Goal: Information Seeking & Learning: Learn about a topic

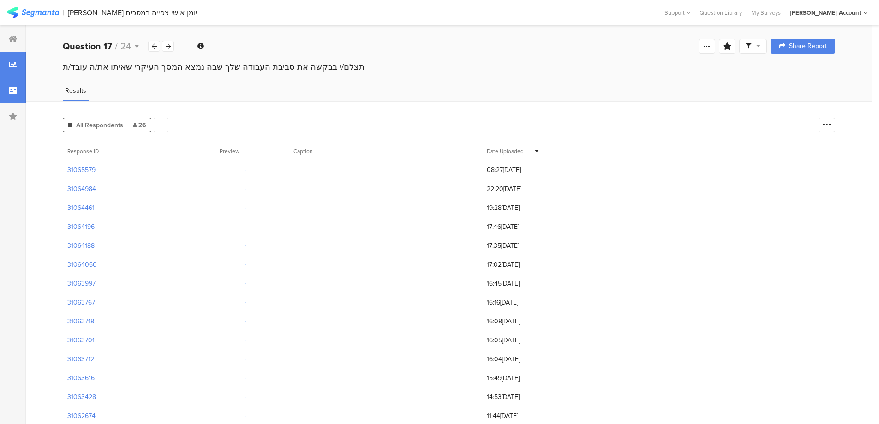
click at [13, 95] on div at bounding box center [13, 90] width 26 height 26
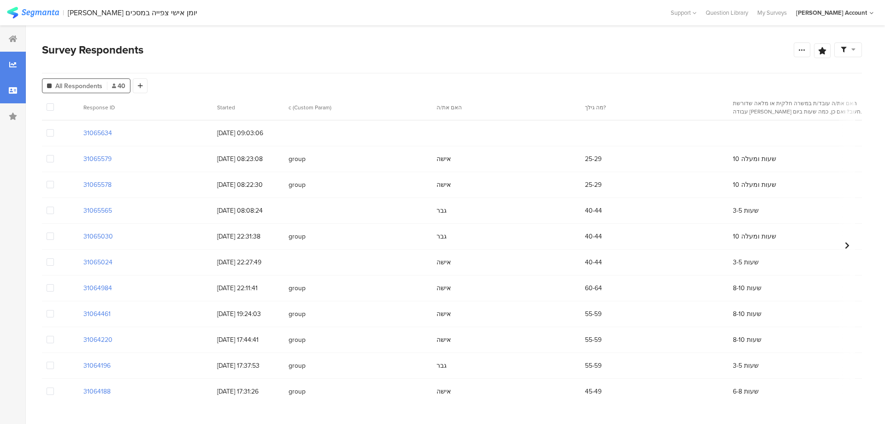
click at [19, 60] on div at bounding box center [13, 65] width 26 height 26
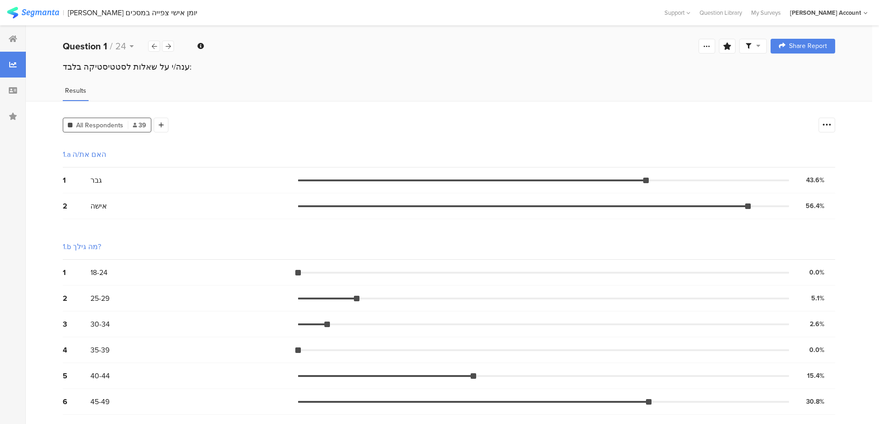
click at [120, 126] on span "All Respondents" at bounding box center [99, 125] width 47 height 10
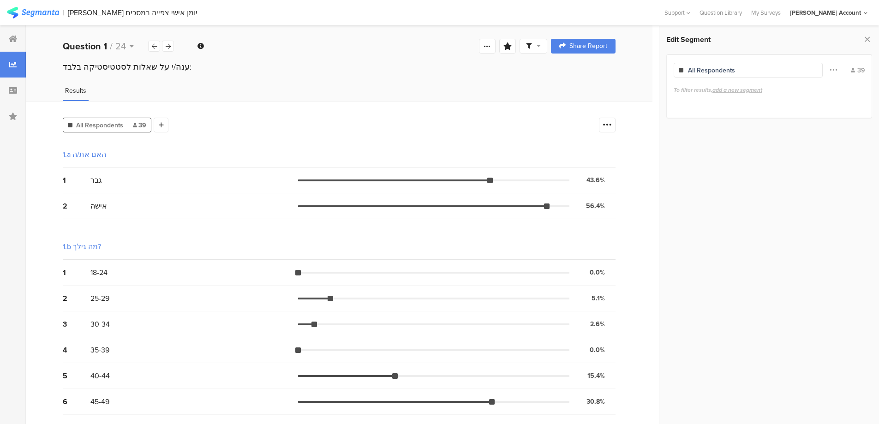
click at [120, 126] on span "All Respondents" at bounding box center [99, 125] width 47 height 10
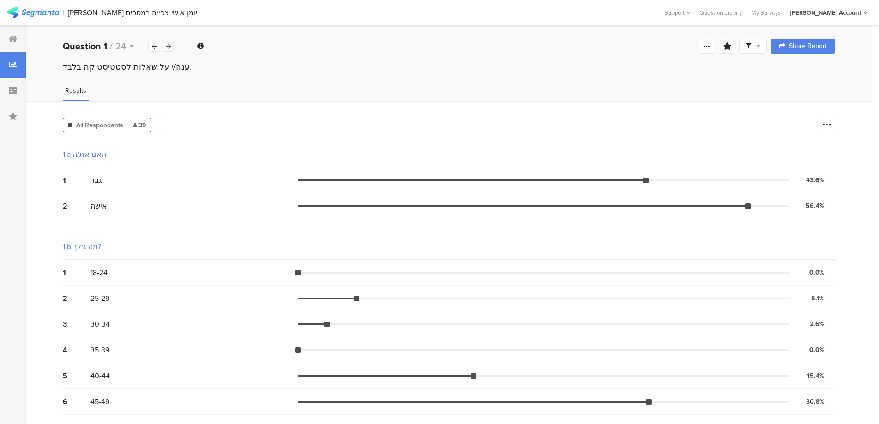
click at [169, 45] on icon at bounding box center [168, 46] width 5 height 6
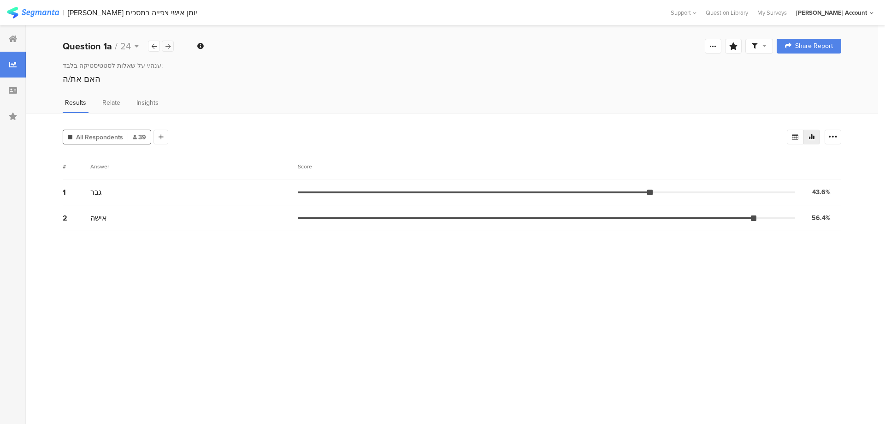
click at [171, 48] on div at bounding box center [168, 46] width 12 height 11
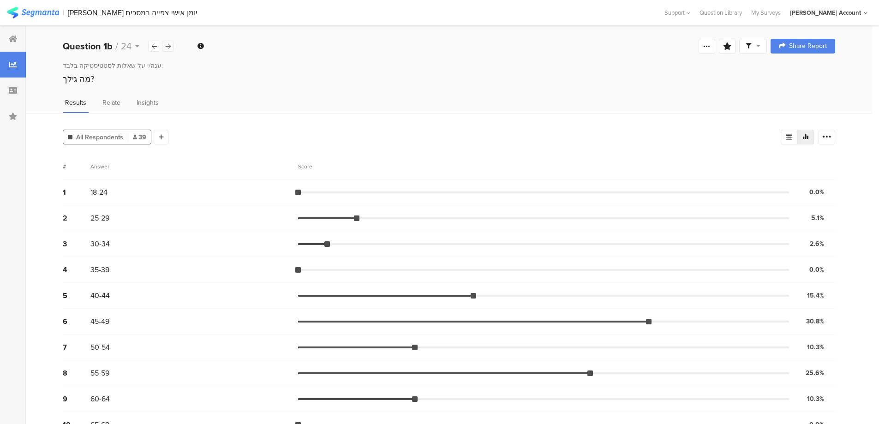
click at [168, 44] on icon at bounding box center [168, 46] width 5 height 6
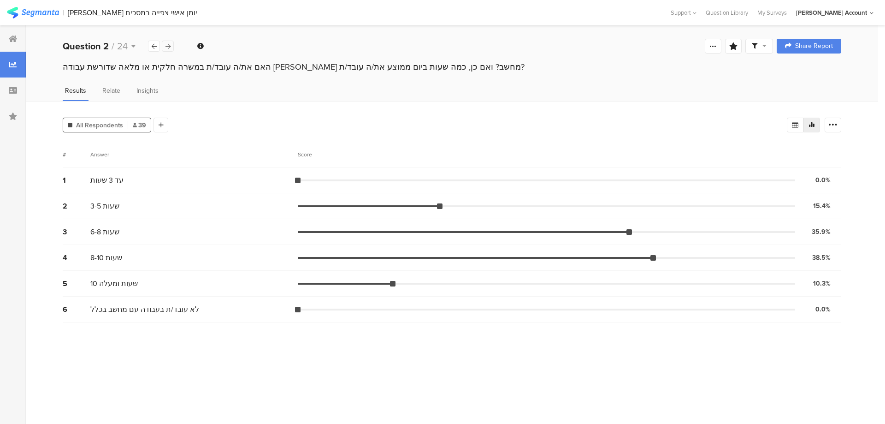
click at [170, 43] on icon at bounding box center [168, 46] width 5 height 6
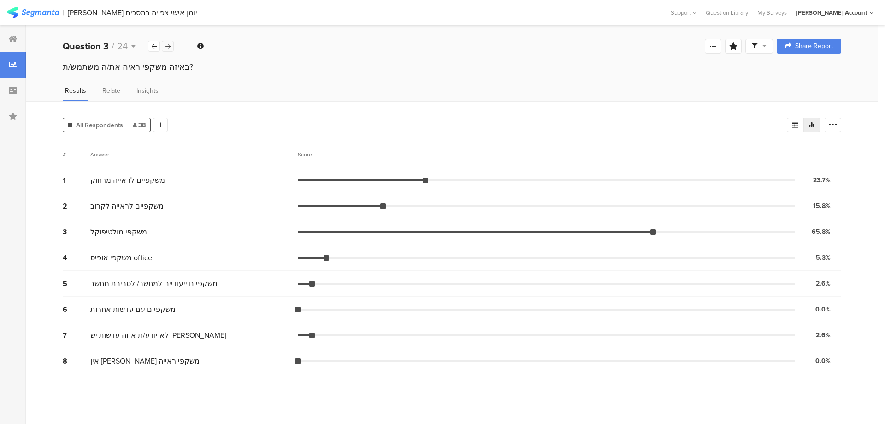
click at [167, 47] on icon at bounding box center [168, 46] width 5 height 6
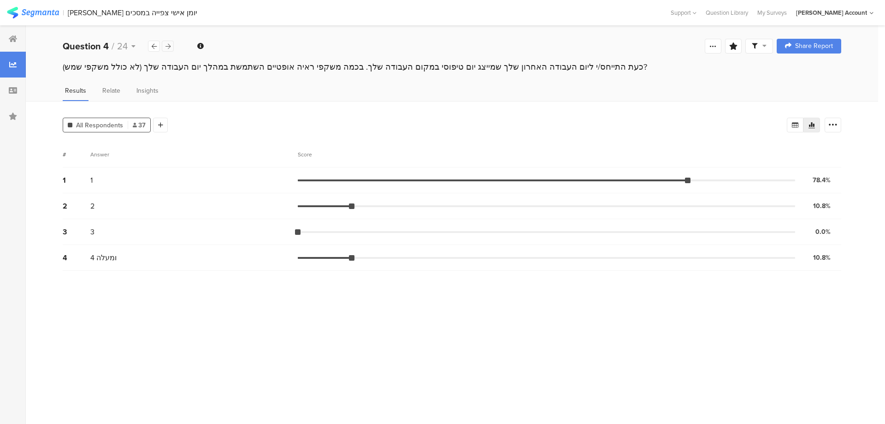
click at [169, 44] on icon at bounding box center [168, 46] width 5 height 6
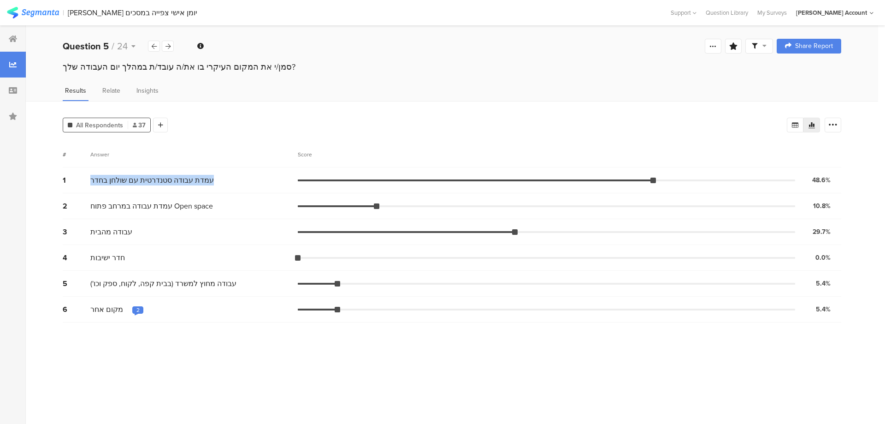
drag, startPoint x: 207, startPoint y: 178, endPoint x: 85, endPoint y: 184, distance: 121.9
click at [85, 184] on div "1 עמדת עבודה סטנדרטית עם שולחן בחדר 48.6% 18 votes" at bounding box center [452, 180] width 779 height 26
click at [114, 179] on span "עמדת עבודה סטנדרטית עם שולחן בחדר" at bounding box center [152, 180] width 124 height 11
drag, startPoint x: 92, startPoint y: 175, endPoint x: 226, endPoint y: 176, distance: 134.7
click at [226, 176] on div "עמדת עבודה סטנדרטית עם שולחן בחדר" at bounding box center [194, 180] width 208 height 11
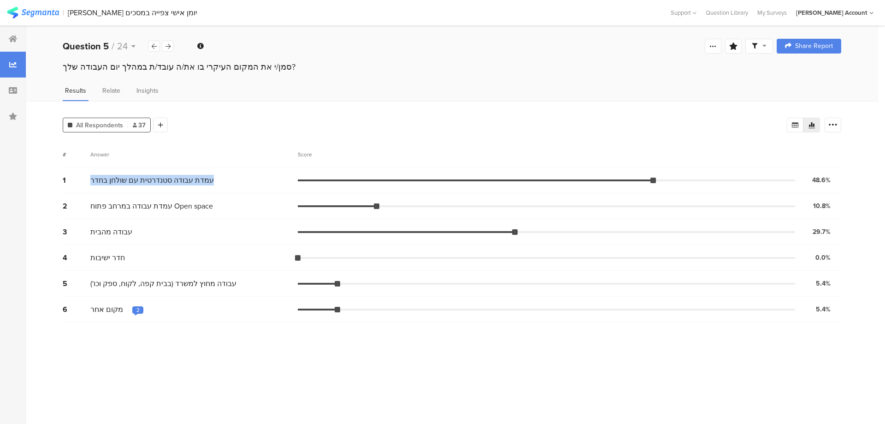
click at [202, 178] on span "עמדת עבודה סטנדרטית עם שולחן בחדר" at bounding box center [152, 180] width 124 height 11
drag, startPoint x: 206, startPoint y: 180, endPoint x: 89, endPoint y: 190, distance: 118.0
click at [89, 190] on div "1 עמדת עבודה סטנדרטית עם שולחן בחדר 48.6% 18 votes" at bounding box center [452, 180] width 779 height 26
click at [113, 184] on span "עמדת עבודה סטנדרטית עם שולחן בחדר" at bounding box center [152, 180] width 124 height 11
drag, startPoint x: 91, startPoint y: 181, endPoint x: 202, endPoint y: 180, distance: 111.6
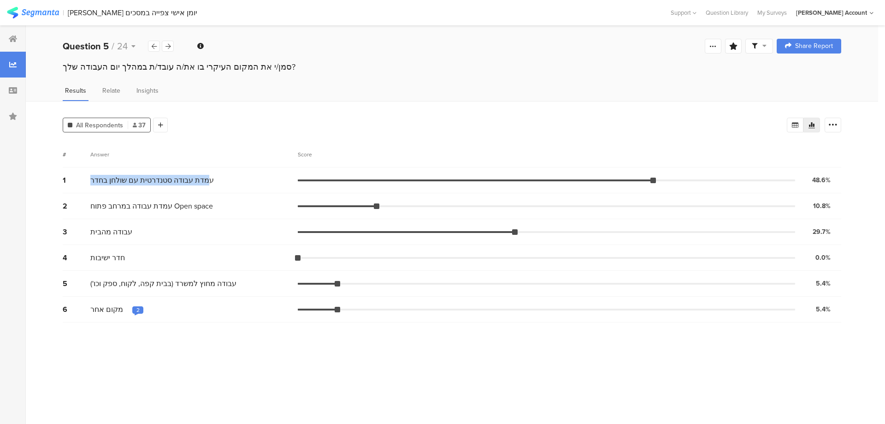
click at [202, 180] on span "עמדת עבודה סטנדרטית עם שולחן בחדר" at bounding box center [152, 180] width 124 height 11
click at [203, 180] on span "עמדת עבודה סטנדרטית עם שולחן בחדר" at bounding box center [152, 180] width 124 height 11
drag, startPoint x: 204, startPoint y: 180, endPoint x: 53, endPoint y: 183, distance: 150.4
click at [53, 183] on div "All Respondents 37 Add Segment Segment markers Vote count # Answer Score 1 עמדת…" at bounding box center [452, 262] width 853 height 323
click at [100, 185] on div "1 עמדת עבודה סטנדרטית עם שולחן בחדר 48.6% 18 votes" at bounding box center [452, 180] width 779 height 26
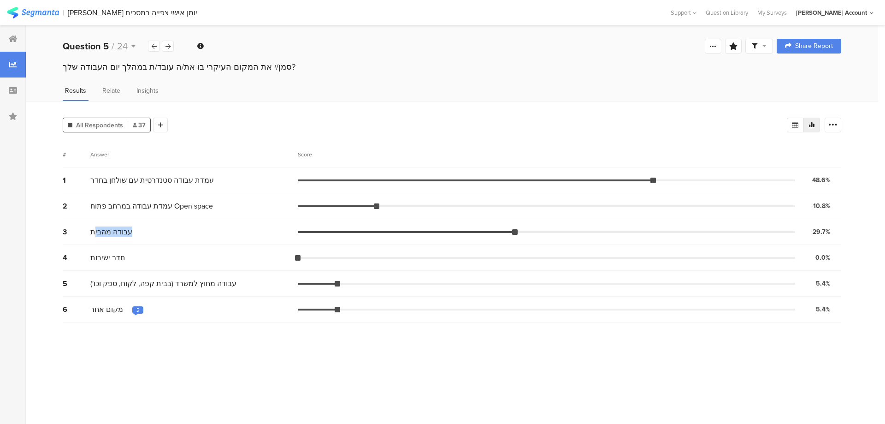
drag, startPoint x: 93, startPoint y: 232, endPoint x: 137, endPoint y: 233, distance: 43.8
click at [137, 233] on div "עבודה מהבית" at bounding box center [194, 231] width 208 height 11
drag, startPoint x: 136, startPoint y: 233, endPoint x: 80, endPoint y: 233, distance: 55.3
click at [80, 233] on div "3 עבודה מהבית 29.7% 11 votes" at bounding box center [452, 232] width 779 height 26
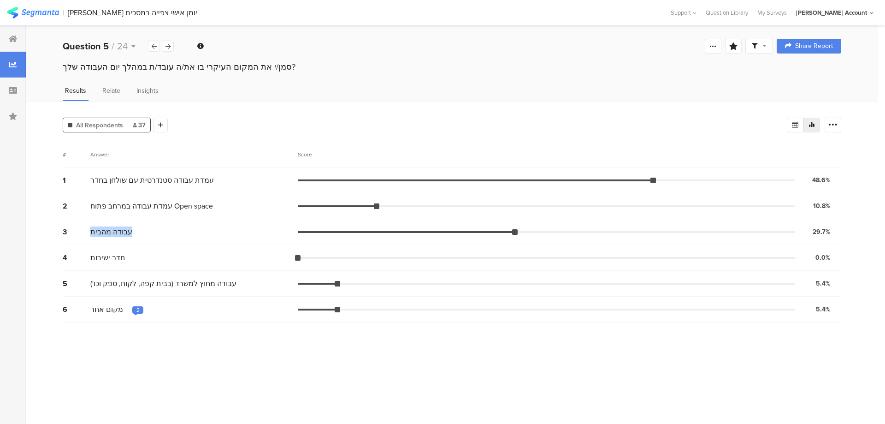
click at [112, 231] on span "עבודה מהבית" at bounding box center [111, 231] width 42 height 11
drag, startPoint x: 90, startPoint y: 232, endPoint x: 136, endPoint y: 233, distance: 45.2
click at [136, 233] on div "עבודה מהבית" at bounding box center [194, 231] width 208 height 11
click at [135, 233] on div "עבודה מהבית" at bounding box center [194, 231] width 208 height 11
drag, startPoint x: 129, startPoint y: 230, endPoint x: 91, endPoint y: 228, distance: 37.9
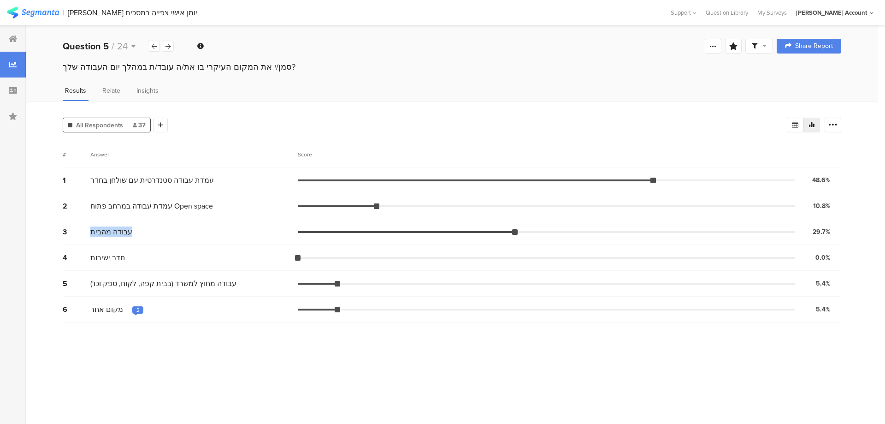
click at [91, 228] on span "עבודה מהבית" at bounding box center [111, 231] width 42 height 11
click at [92, 228] on span "עבודה מהבית" at bounding box center [111, 231] width 42 height 11
drag, startPoint x: 91, startPoint y: 228, endPoint x: 136, endPoint y: 233, distance: 44.6
click at [136, 233] on div "עבודה מהבית" at bounding box center [194, 231] width 208 height 11
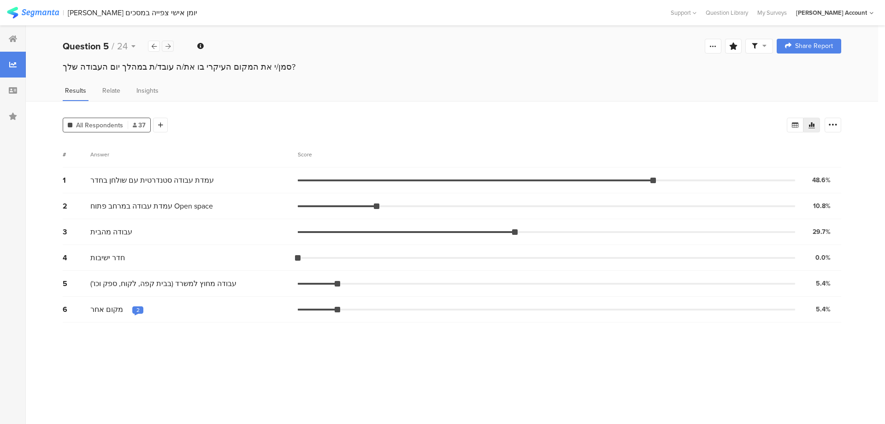
click at [172, 48] on div at bounding box center [168, 46] width 12 height 11
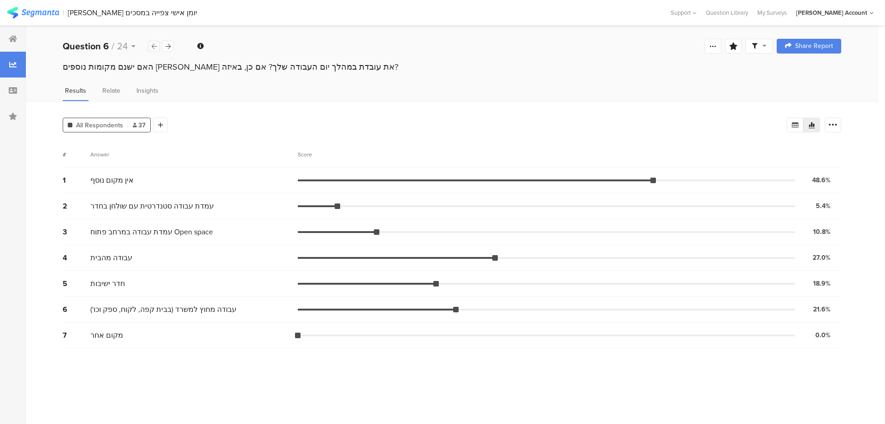
click at [154, 45] on icon at bounding box center [154, 46] width 5 height 6
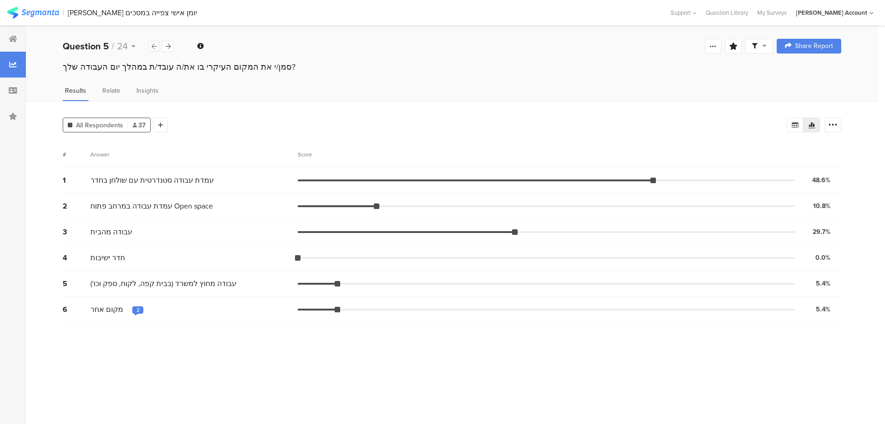
click at [154, 45] on icon at bounding box center [154, 46] width 5 height 6
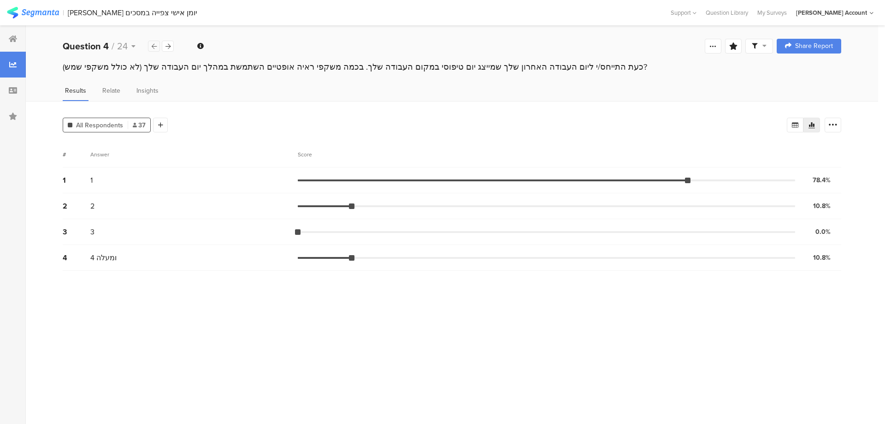
click at [154, 45] on icon at bounding box center [154, 46] width 5 height 6
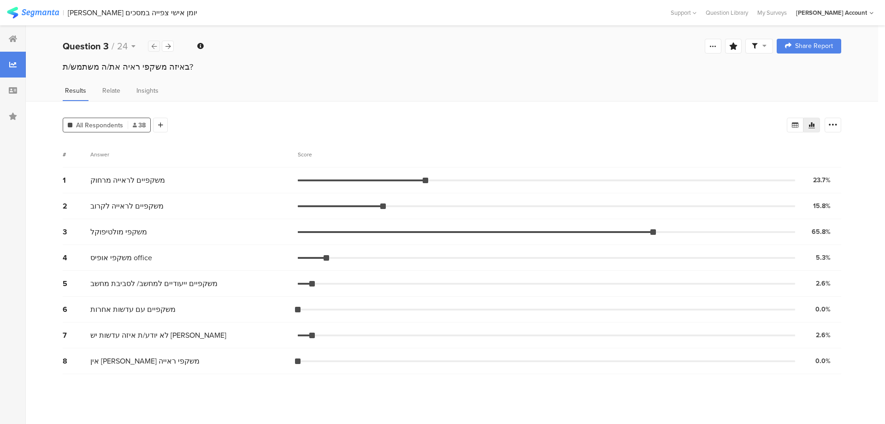
click at [154, 45] on icon at bounding box center [154, 46] width 5 height 6
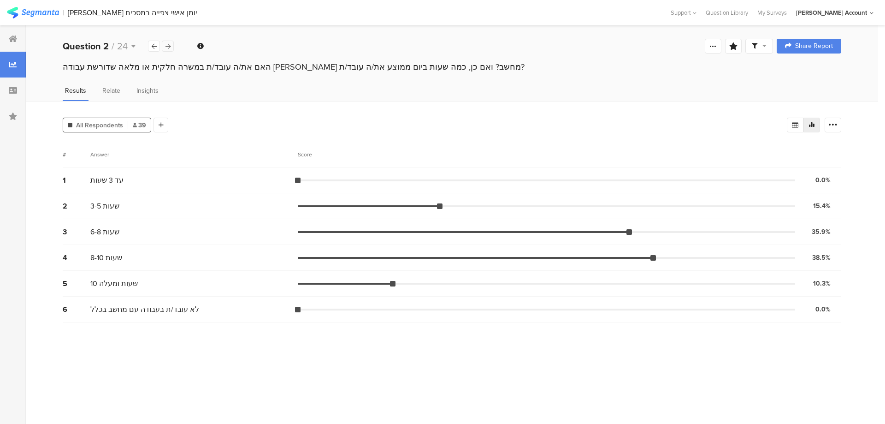
click at [169, 45] on icon at bounding box center [168, 46] width 5 height 6
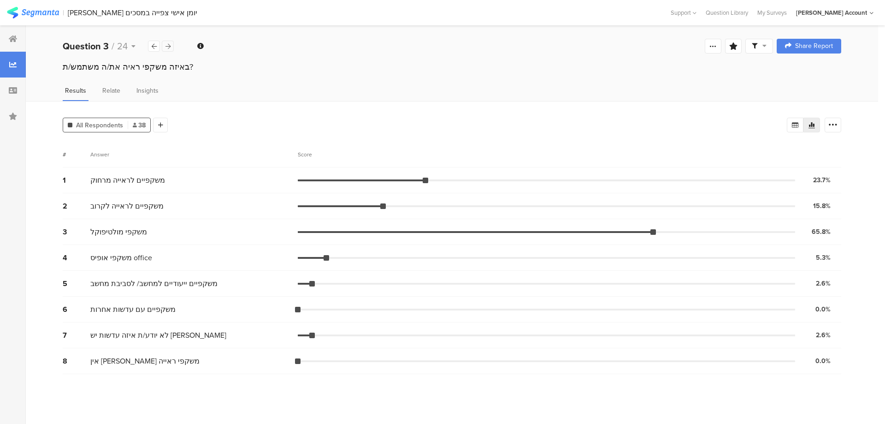
click at [169, 45] on icon at bounding box center [168, 46] width 5 height 6
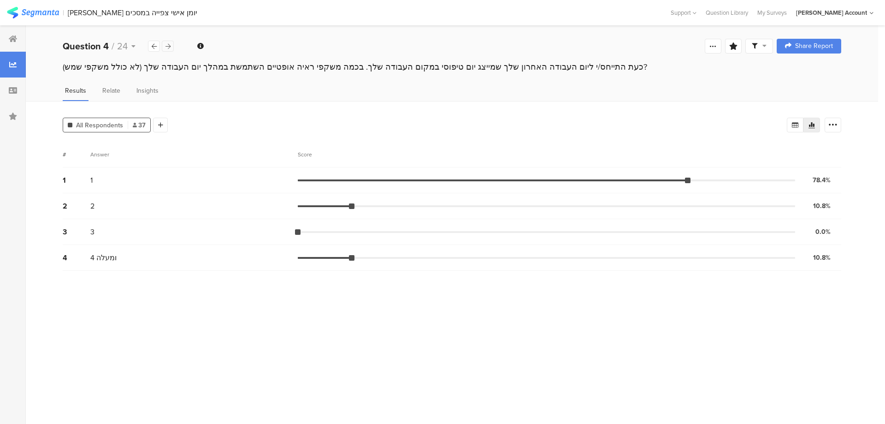
click at [169, 45] on icon at bounding box center [168, 46] width 5 height 6
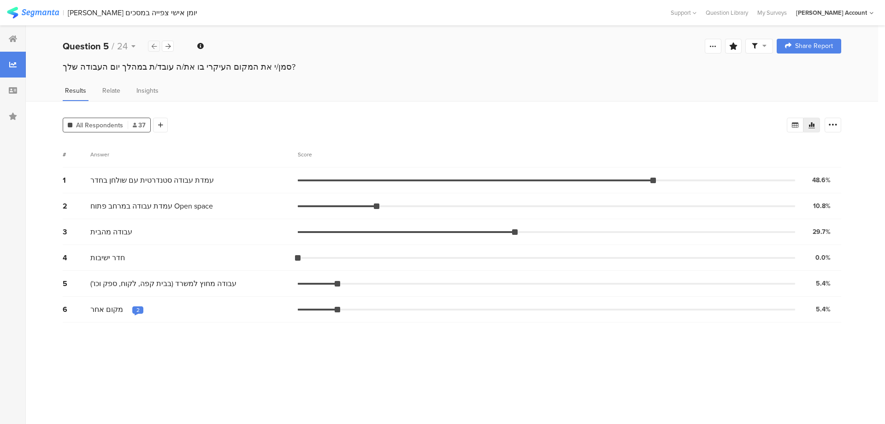
click at [155, 44] on icon at bounding box center [154, 46] width 5 height 6
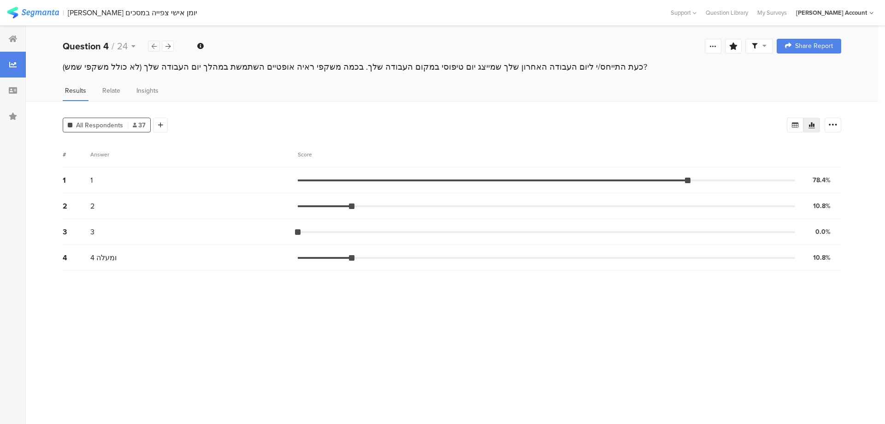
click at [155, 44] on icon at bounding box center [154, 46] width 5 height 6
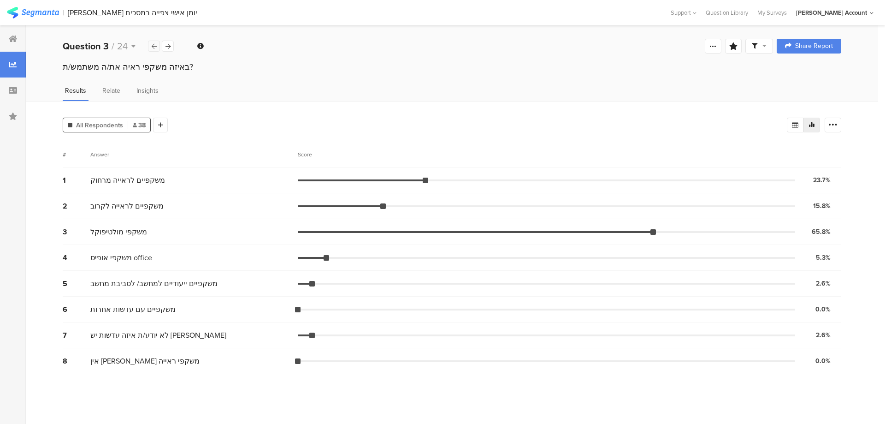
click at [155, 44] on icon at bounding box center [154, 46] width 5 height 6
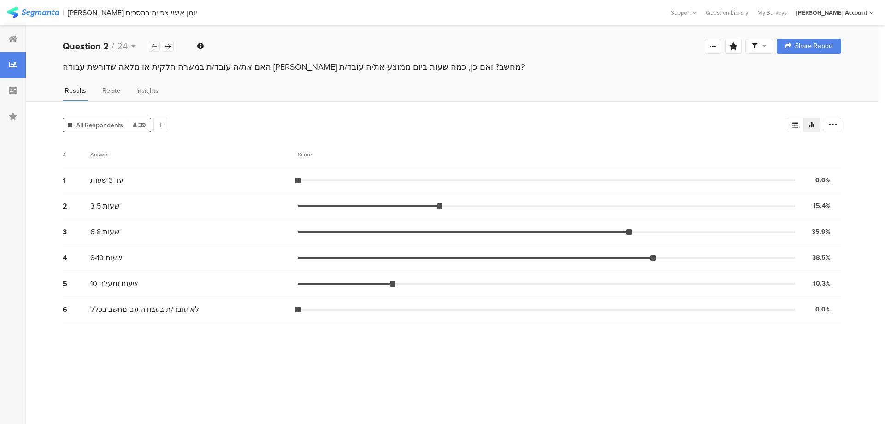
click at [155, 45] on icon at bounding box center [154, 46] width 5 height 6
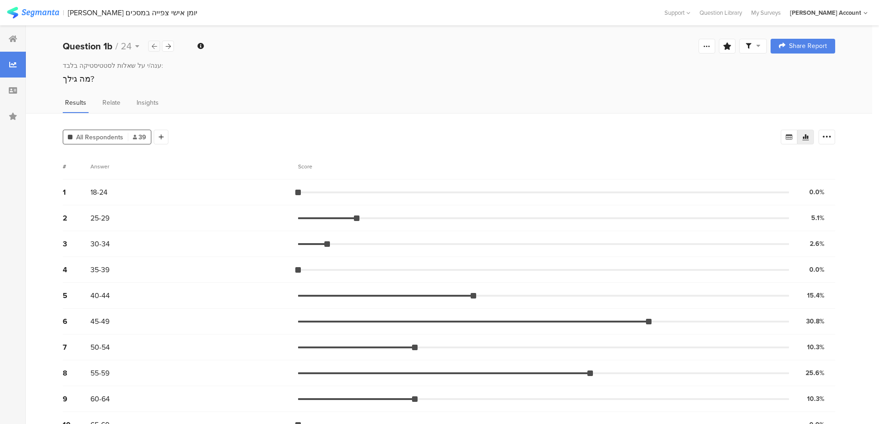
click at [155, 45] on icon at bounding box center [154, 46] width 5 height 6
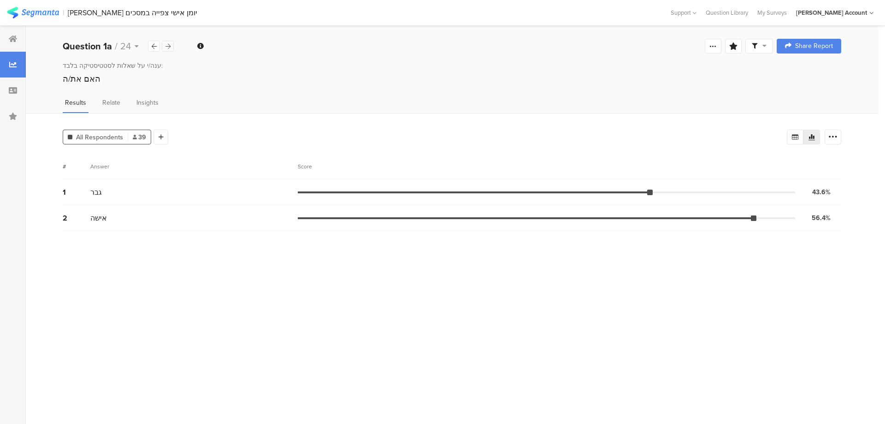
click at [171, 47] on div at bounding box center [168, 46] width 12 height 11
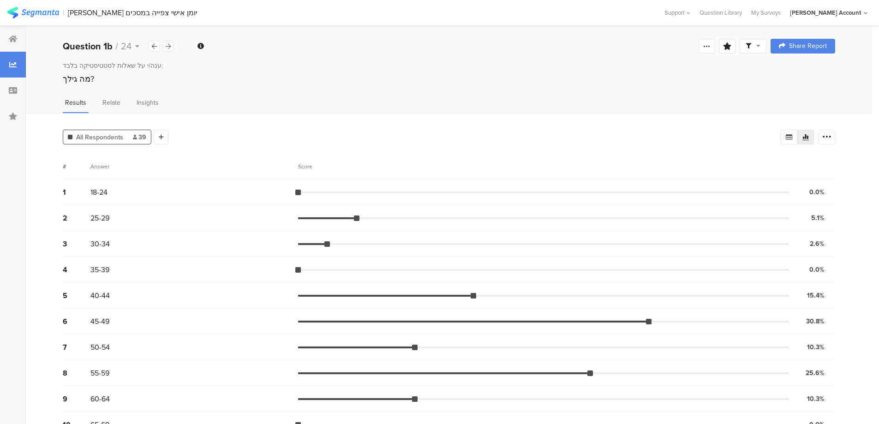
click at [171, 47] on div at bounding box center [168, 46] width 12 height 11
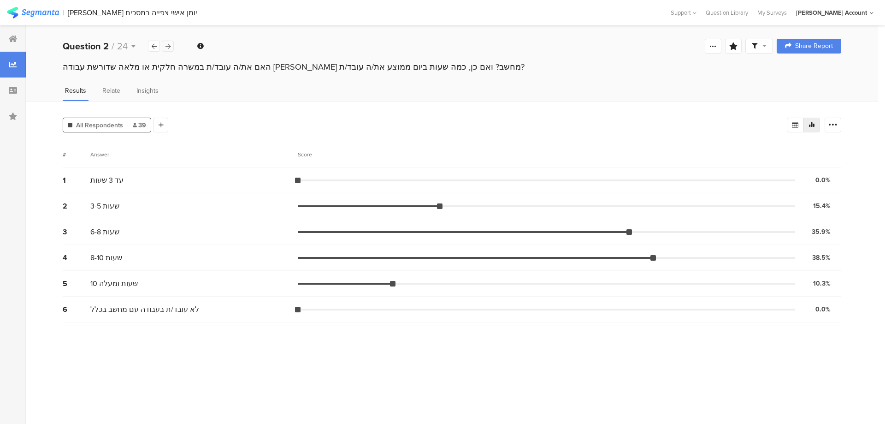
click at [171, 47] on div at bounding box center [168, 46] width 12 height 11
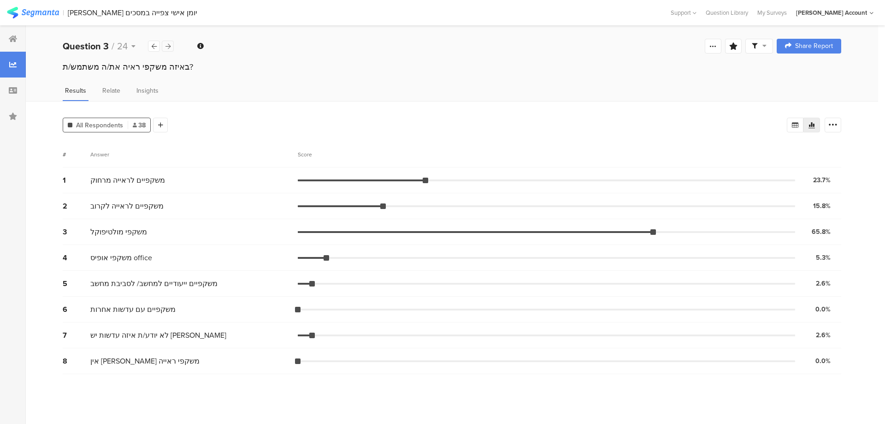
click at [171, 48] on div at bounding box center [168, 46] width 12 height 11
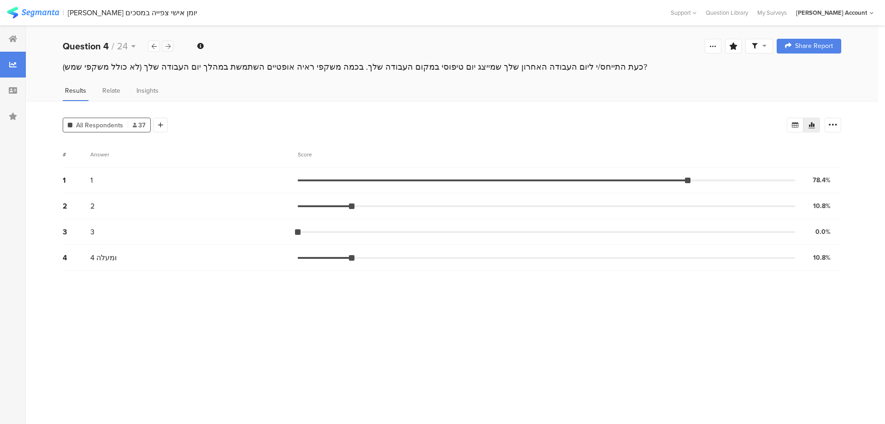
click at [171, 48] on div at bounding box center [168, 46] width 12 height 11
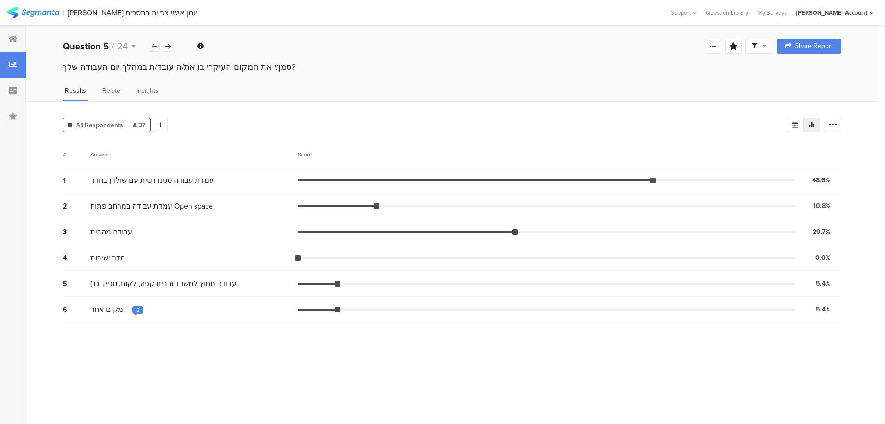
click at [158, 45] on div at bounding box center [154, 46] width 12 height 11
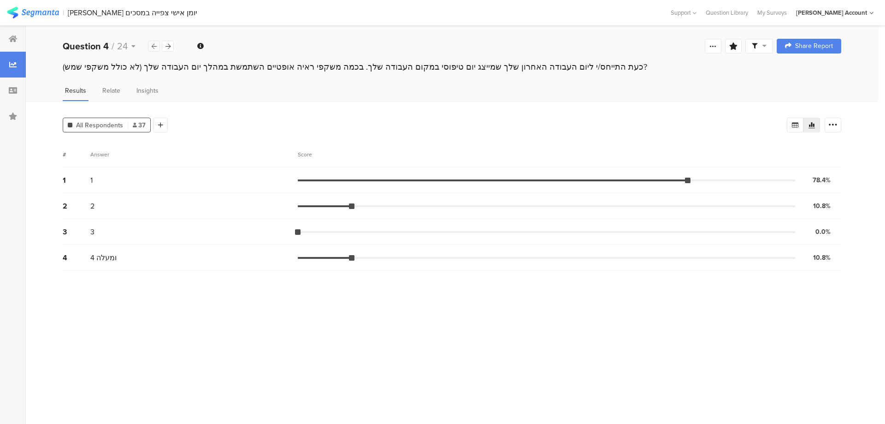
click at [158, 45] on div at bounding box center [154, 46] width 12 height 11
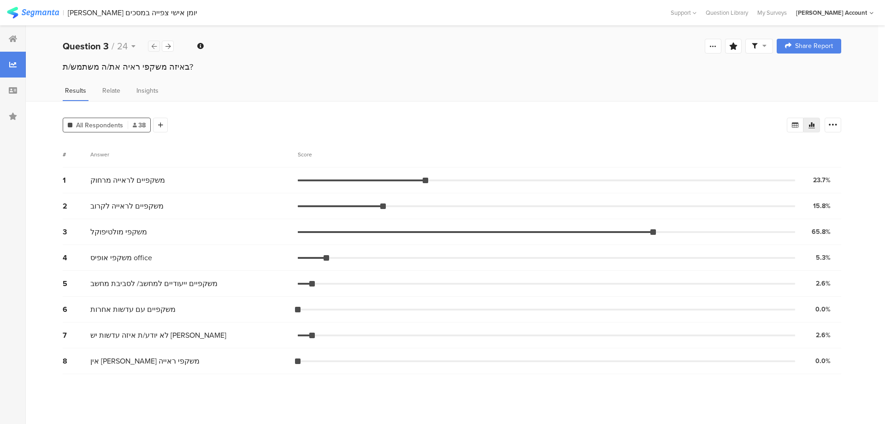
click at [158, 45] on div at bounding box center [154, 46] width 12 height 11
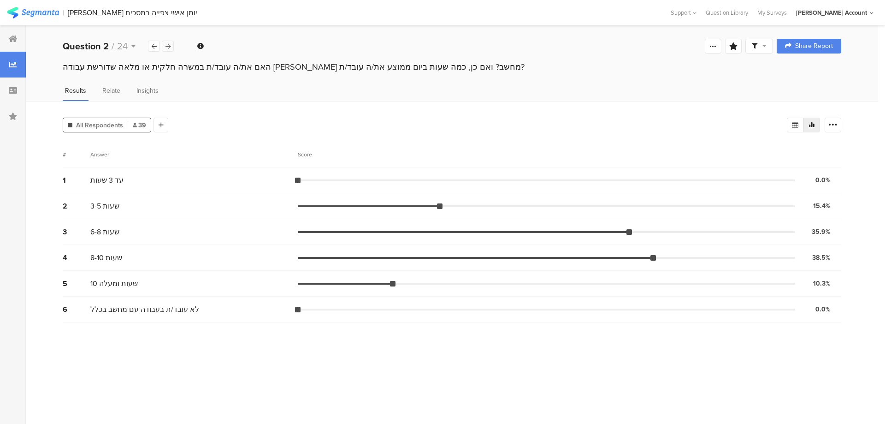
click at [170, 45] on icon at bounding box center [168, 46] width 5 height 6
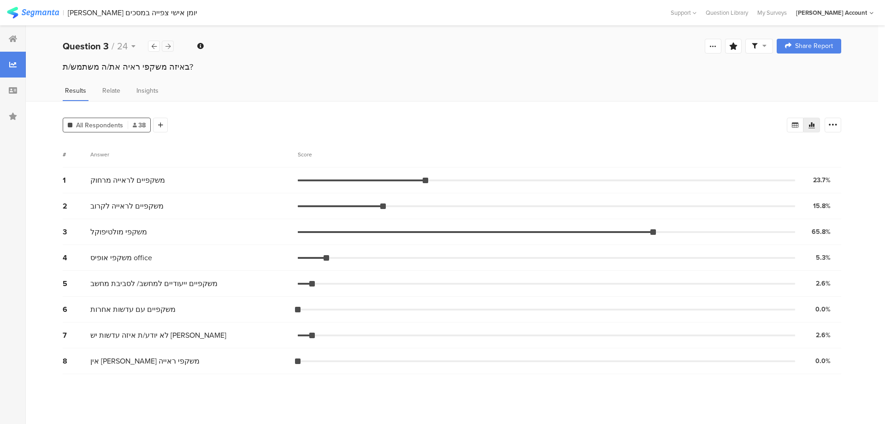
click at [170, 45] on icon at bounding box center [168, 46] width 5 height 6
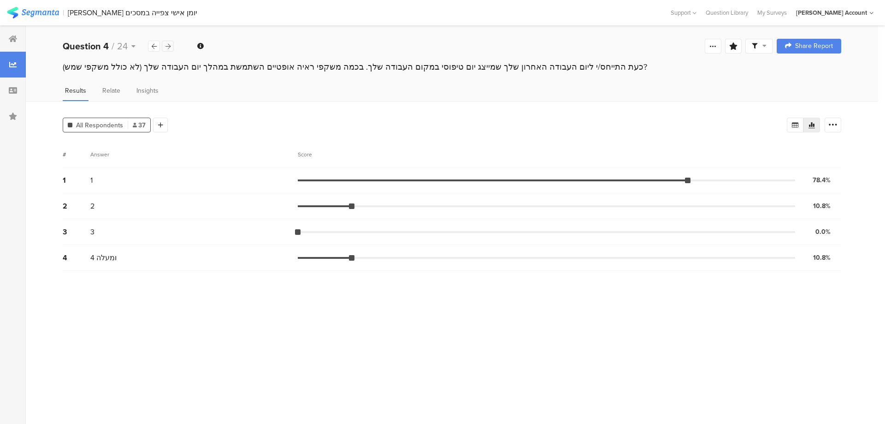
click at [169, 45] on icon at bounding box center [168, 46] width 5 height 6
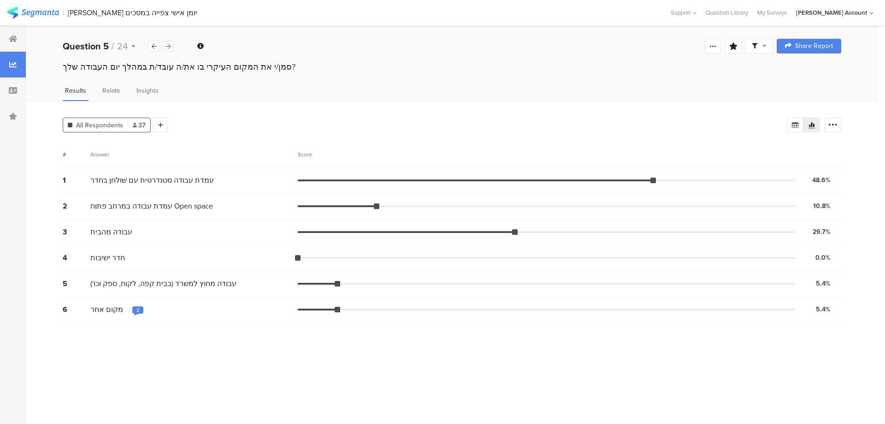
click at [169, 51] on div at bounding box center [168, 46] width 12 height 11
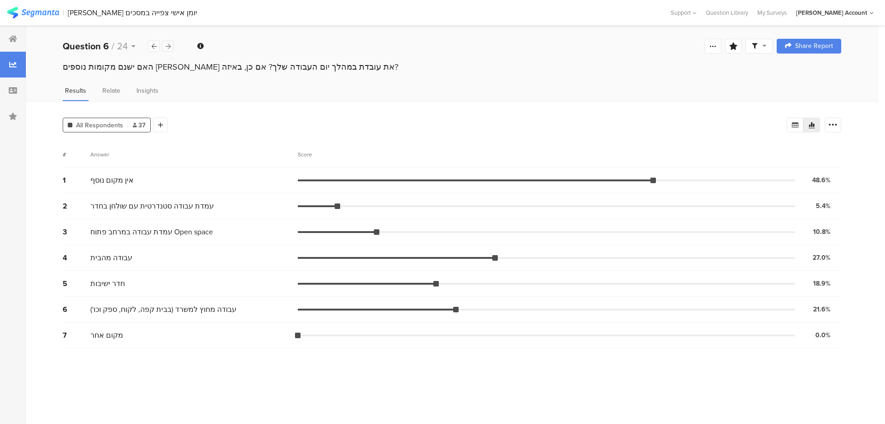
click at [170, 44] on icon at bounding box center [168, 46] width 5 height 6
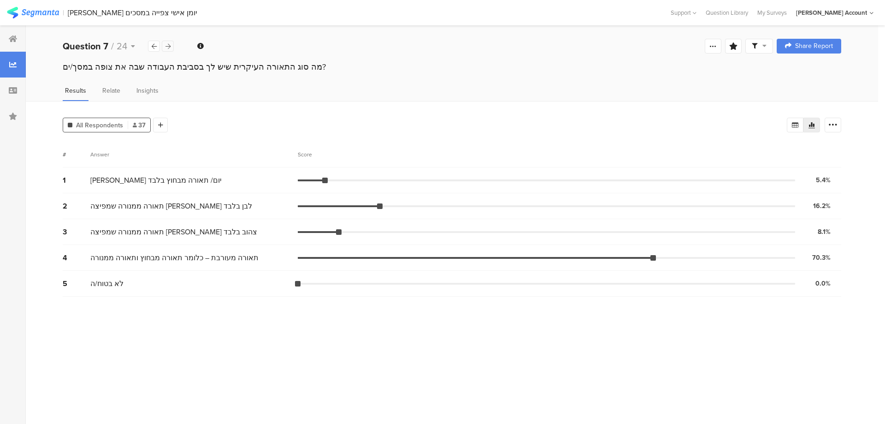
click at [170, 44] on icon at bounding box center [168, 46] width 5 height 6
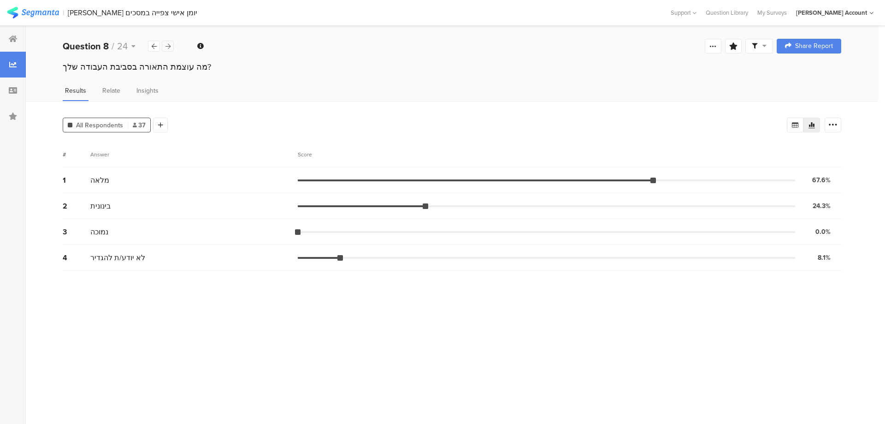
click at [167, 44] on icon at bounding box center [168, 46] width 5 height 6
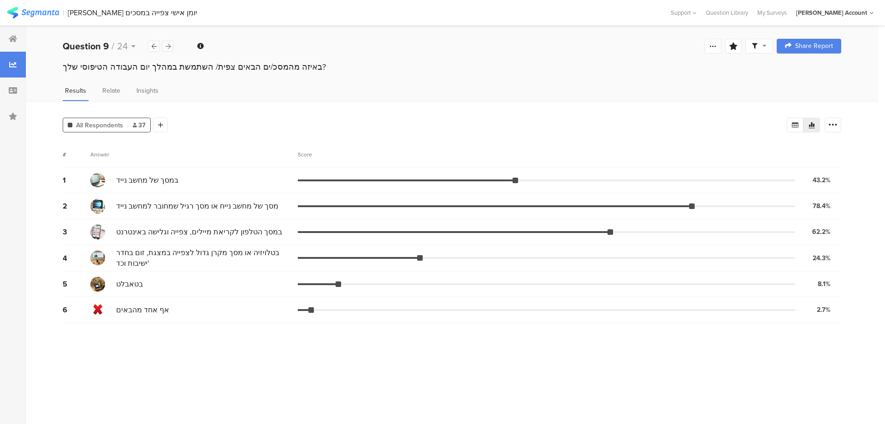
click at [167, 48] on icon at bounding box center [168, 46] width 5 height 6
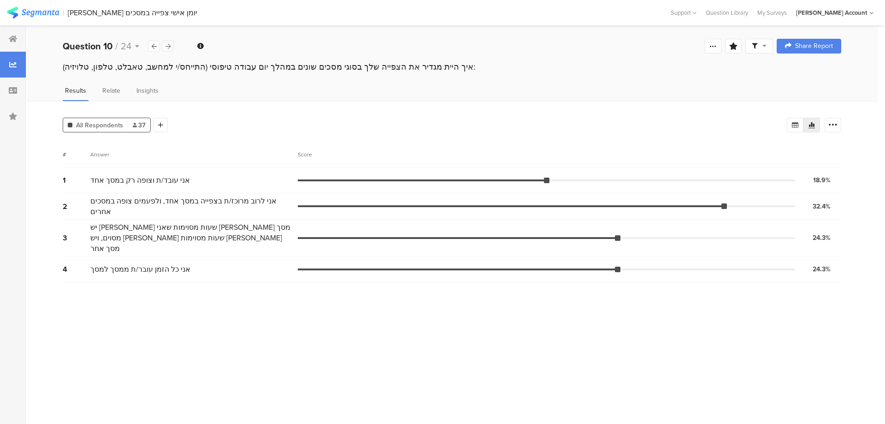
click at [167, 42] on div at bounding box center [168, 46] width 12 height 11
